Goal: Information Seeking & Learning: Compare options

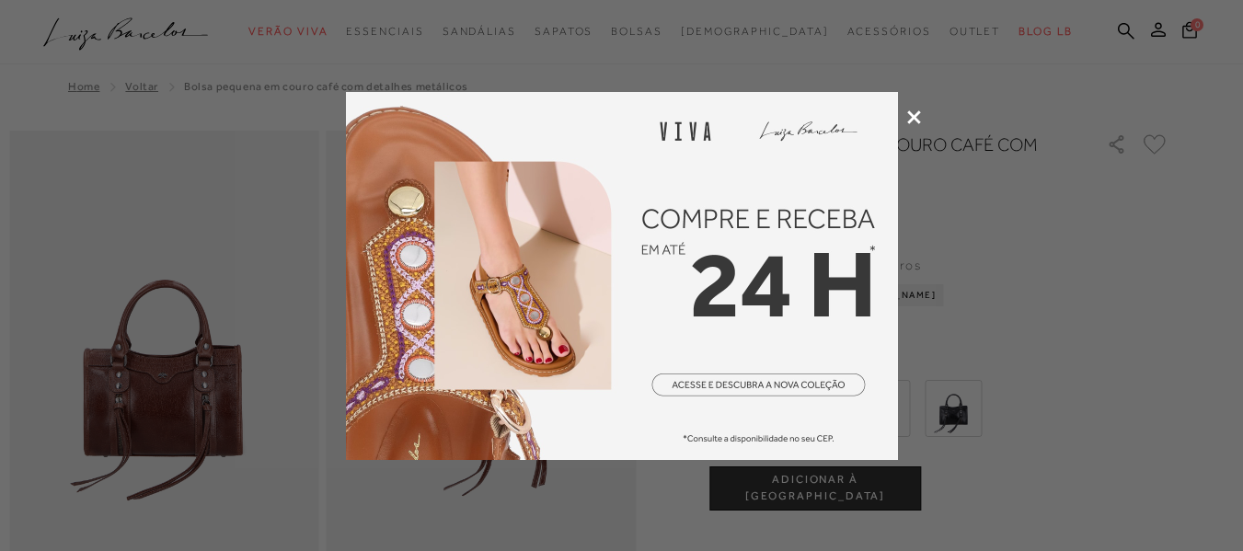
click at [908, 114] on icon at bounding box center [914, 117] width 14 height 14
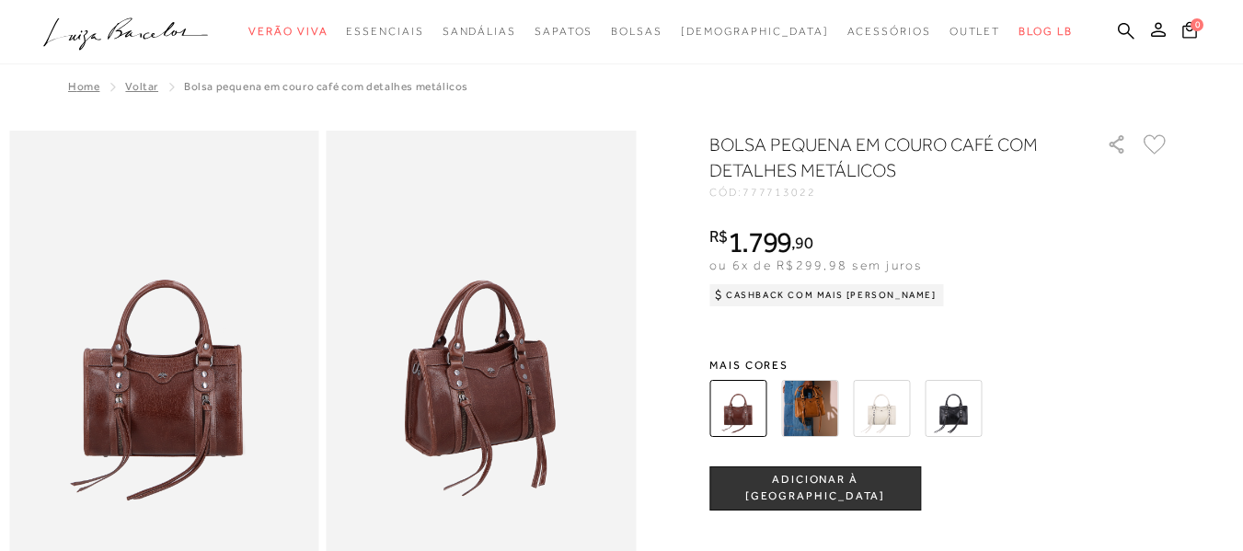
click at [753, 413] on img at bounding box center [737, 408] width 57 height 57
click at [820, 411] on img at bounding box center [809, 408] width 57 height 57
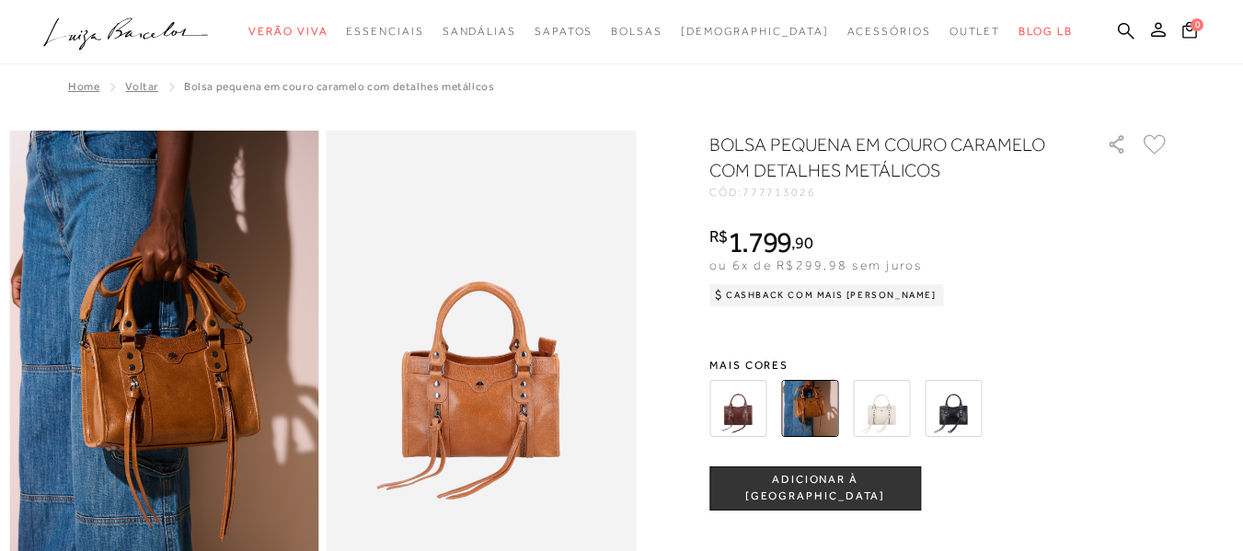
click at [895, 413] on img at bounding box center [881, 408] width 57 height 57
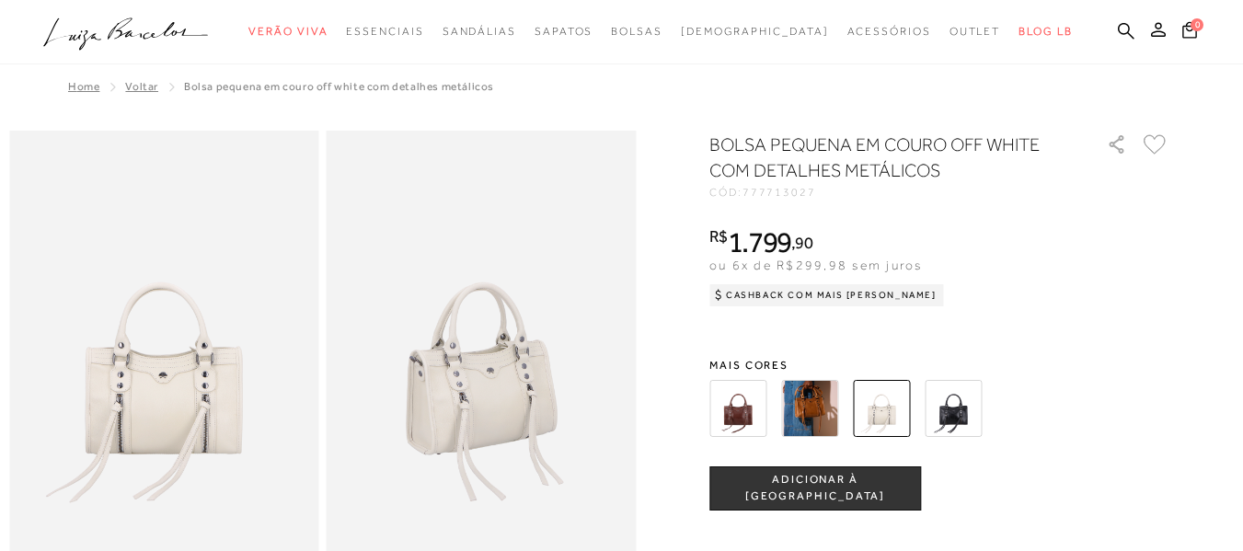
click at [955, 401] on img at bounding box center [953, 408] width 57 height 57
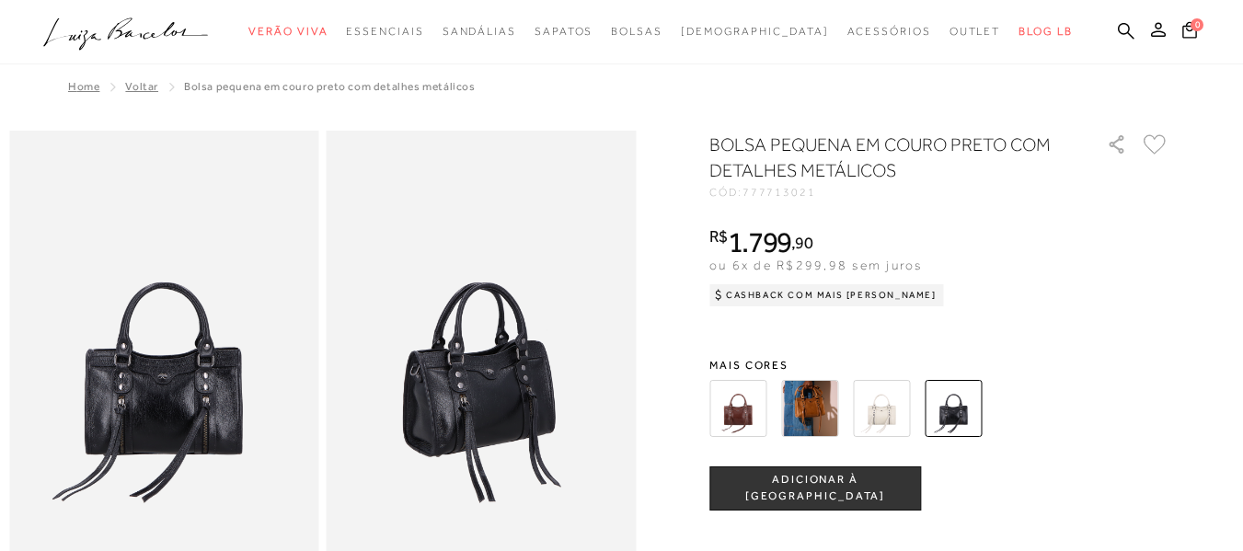
click at [745, 408] on img at bounding box center [737, 408] width 57 height 57
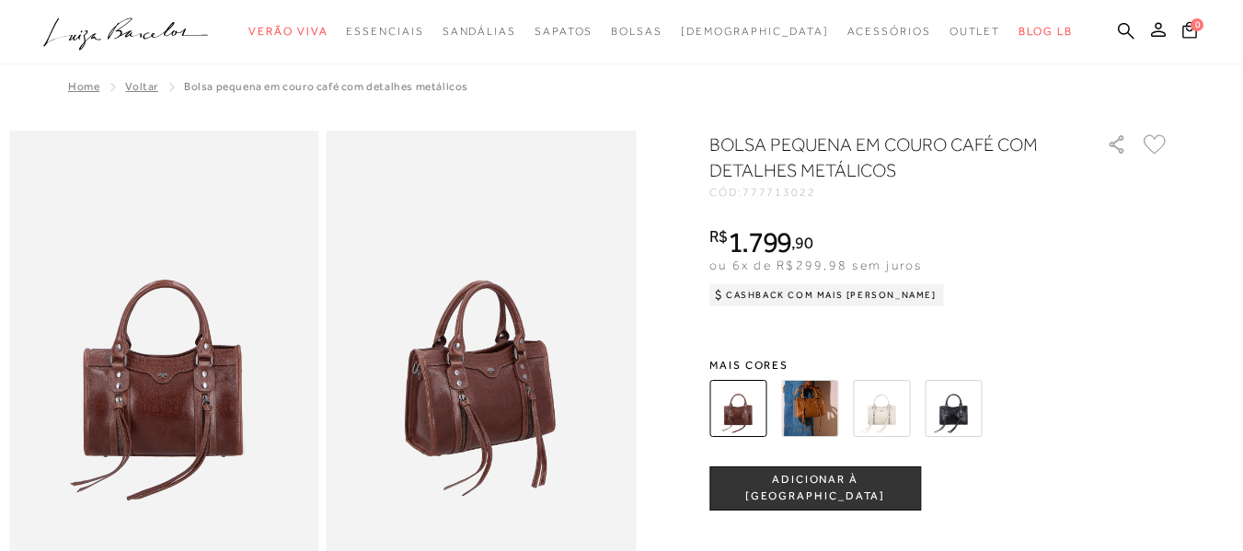
click at [825, 420] on img at bounding box center [809, 408] width 57 height 57
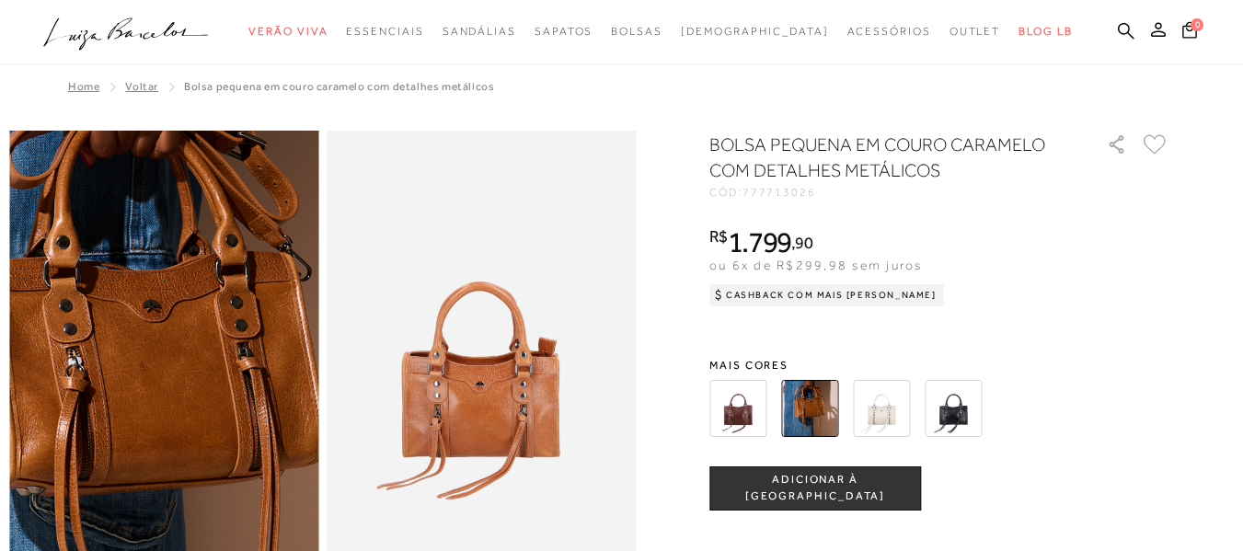
click at [191, 412] on img at bounding box center [133, 320] width 619 height 929
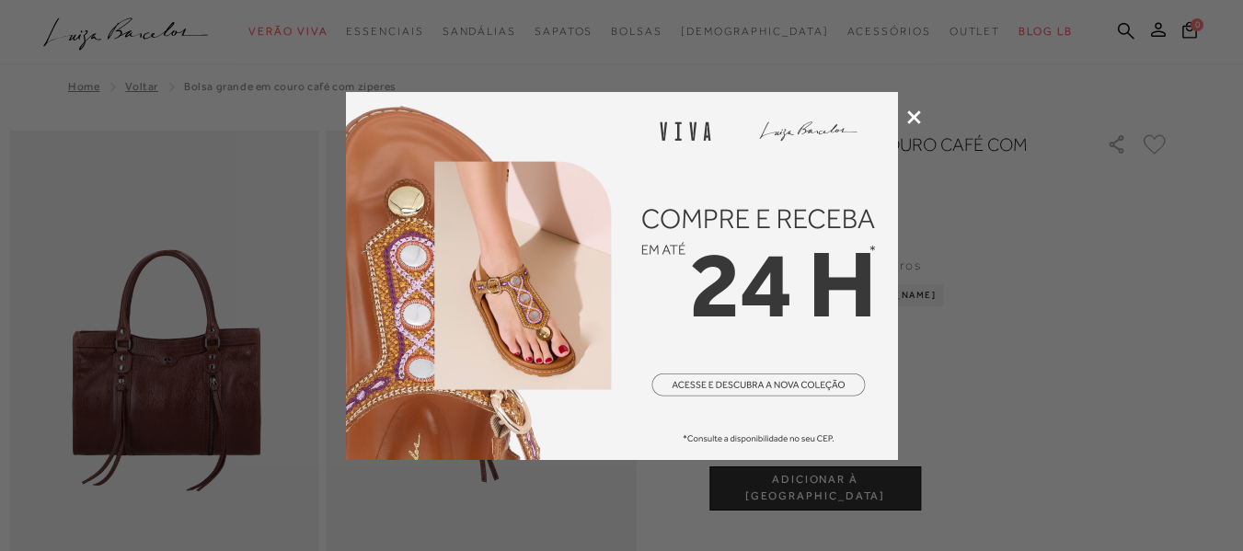
click at [913, 118] on icon at bounding box center [914, 117] width 14 height 14
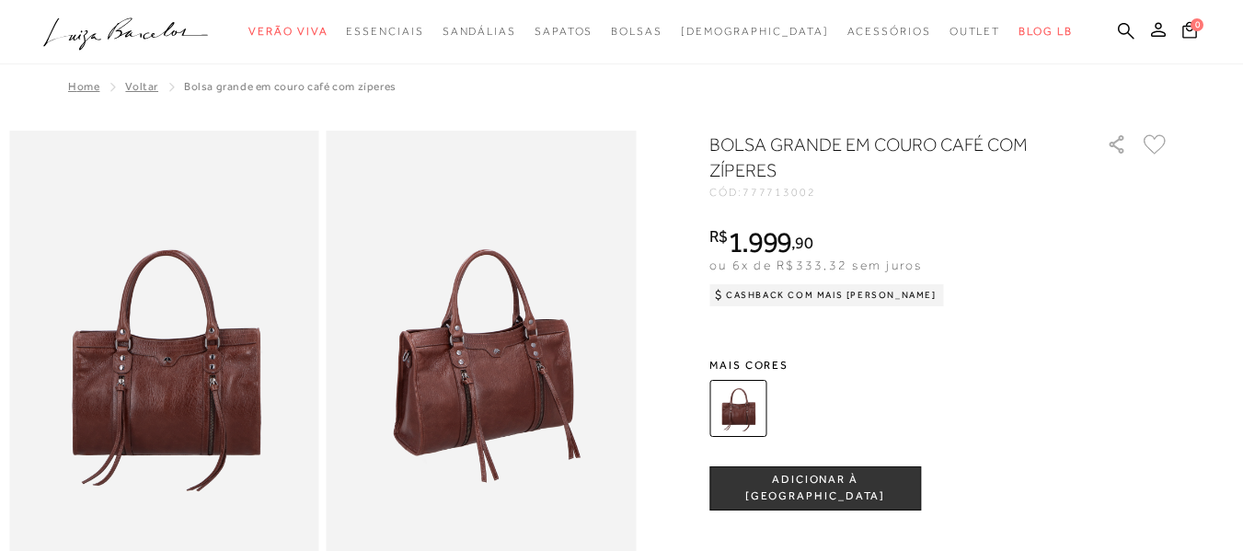
click at [740, 422] on img at bounding box center [737, 408] width 57 height 57
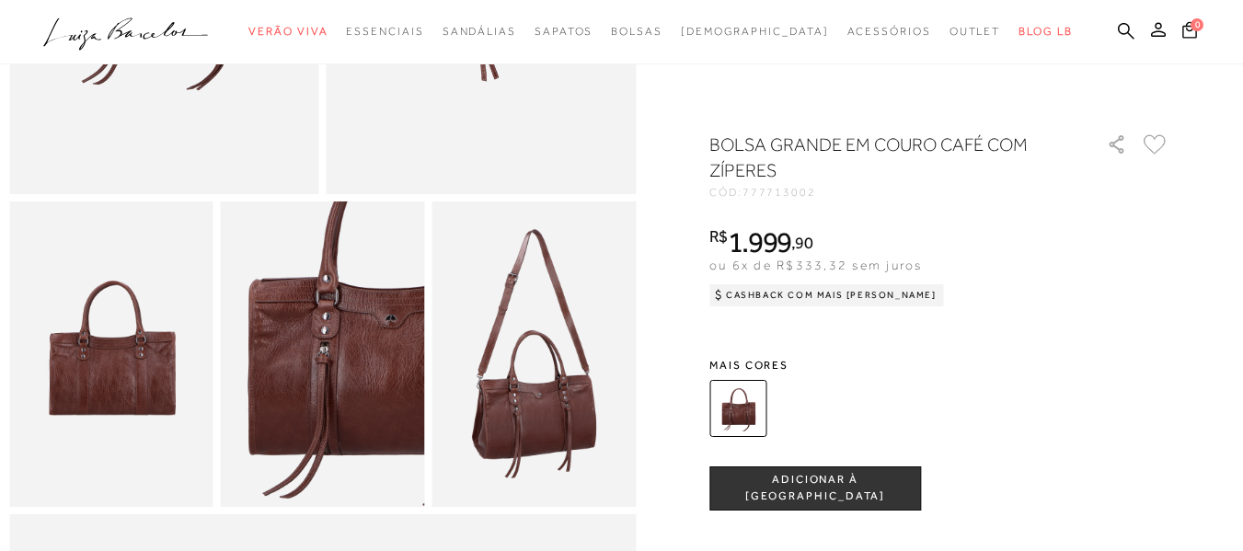
scroll to position [407, 0]
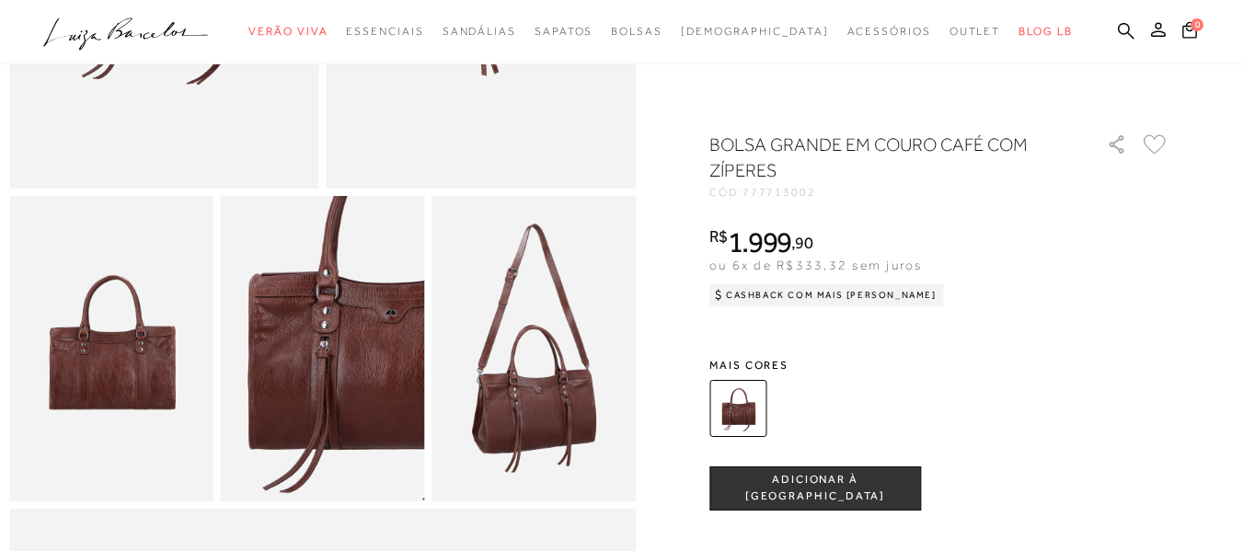
click at [136, 403] on img at bounding box center [111, 349] width 204 height 306
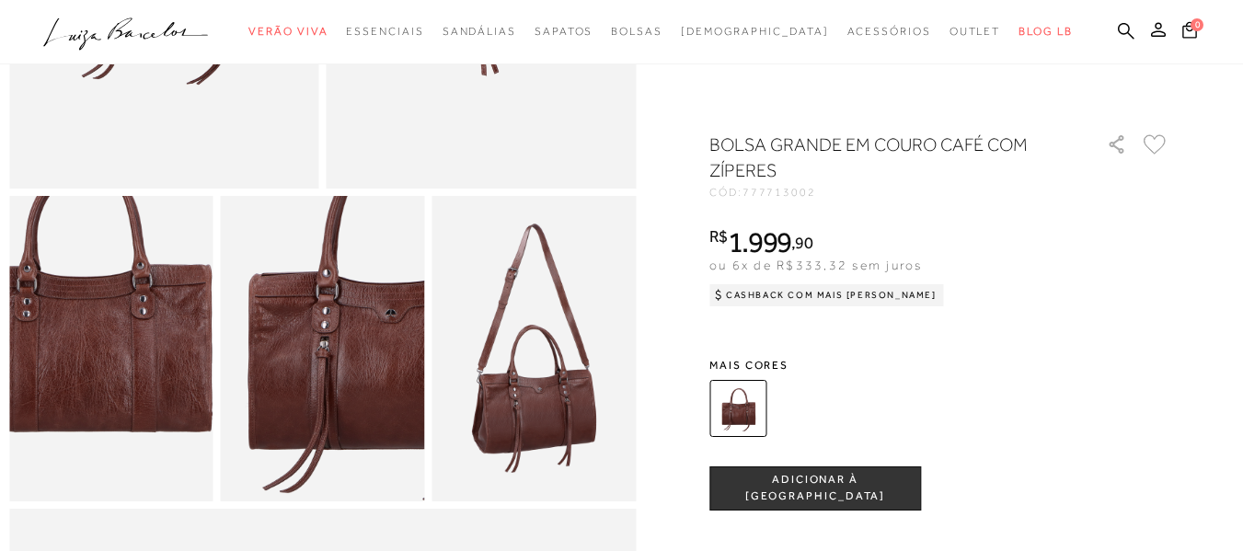
click at [136, 403] on img at bounding box center [83, 309] width 408 height 612
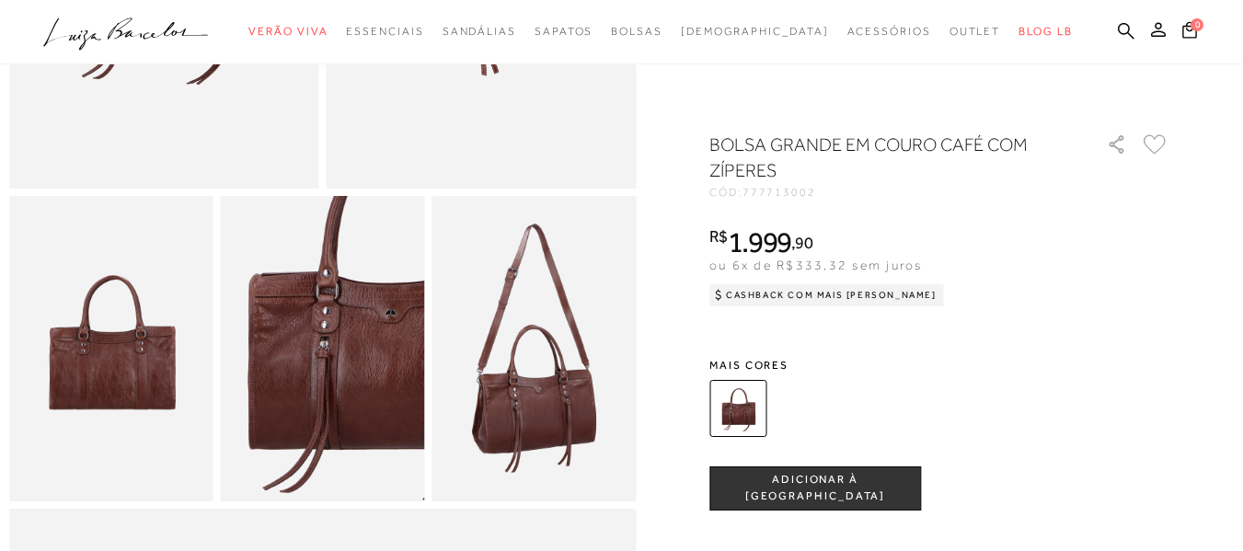
click at [316, 389] on img at bounding box center [323, 349] width 204 height 306
click at [536, 433] on img at bounding box center [533, 349] width 204 height 306
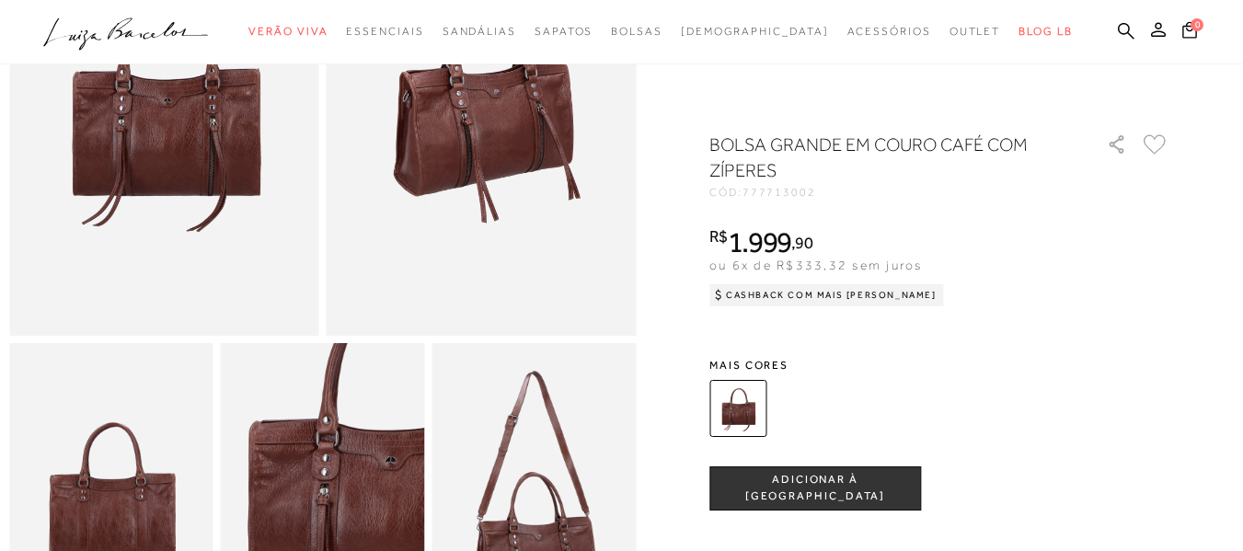
scroll to position [0, 0]
